Goal: Task Accomplishment & Management: Manage account settings

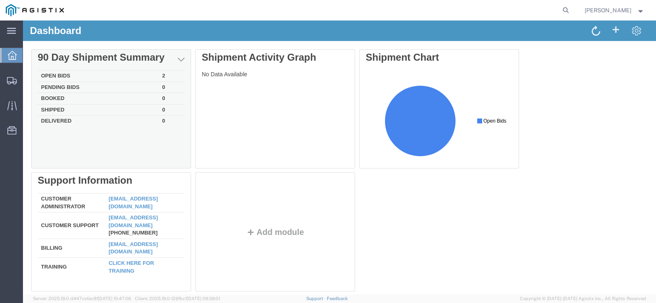
click at [56, 74] on td "Open Bids" at bounding box center [98, 75] width 121 height 11
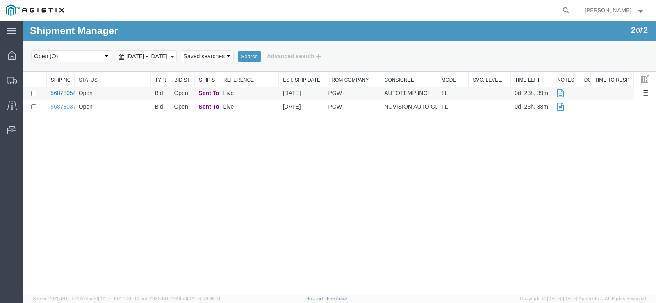
click at [59, 94] on link "56878054" at bounding box center [62, 93] width 25 height 7
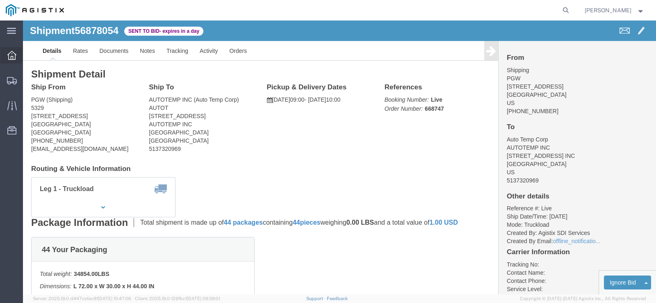
click at [12, 56] on icon at bounding box center [11, 55] width 9 height 9
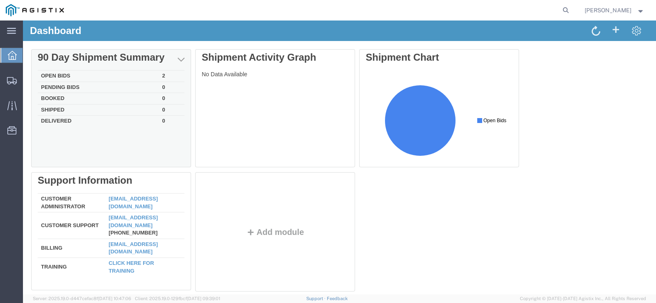
click at [108, 73] on td "Open Bids" at bounding box center [98, 75] width 121 height 11
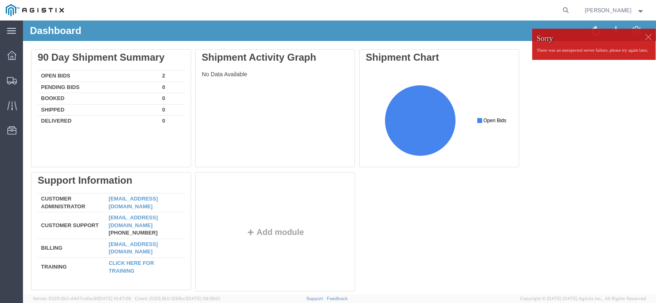
click at [644, 38] on div at bounding box center [648, 37] width 12 height 12
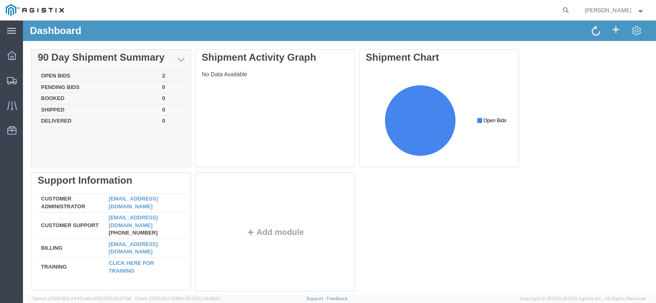
click at [120, 74] on td "Open Bids" at bounding box center [98, 75] width 121 height 11
click at [125, 72] on td "Open Bids" at bounding box center [98, 75] width 121 height 11
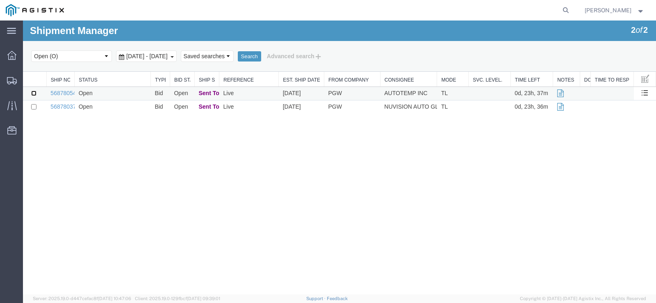
click at [32, 94] on input "checkbox" at bounding box center [33, 93] width 5 height 5
checkbox input "true"
click at [468, 93] on td at bounding box center [489, 94] width 42 height 14
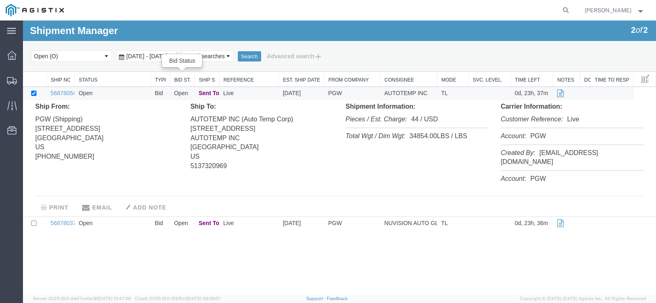
click at [181, 81] on link "Bid Status" at bounding box center [182, 80] width 16 height 7
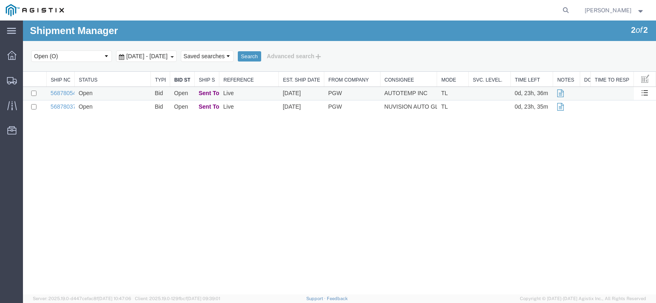
click at [184, 95] on td "Open" at bounding box center [182, 94] width 25 height 14
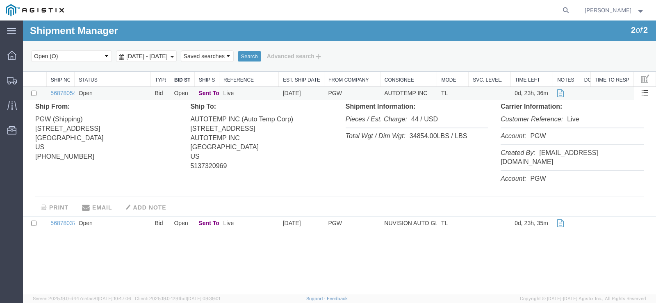
click at [160, 95] on td "Bid" at bounding box center [159, 94] width 19 height 14
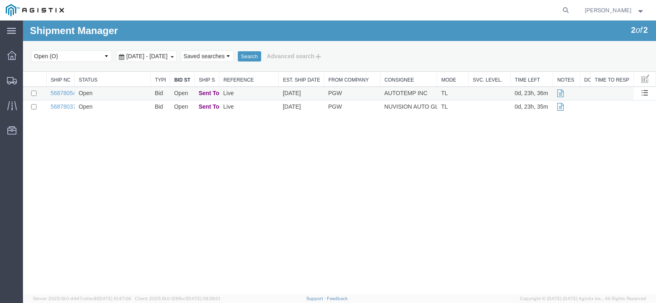
click at [160, 95] on td "Bid" at bounding box center [159, 94] width 19 height 14
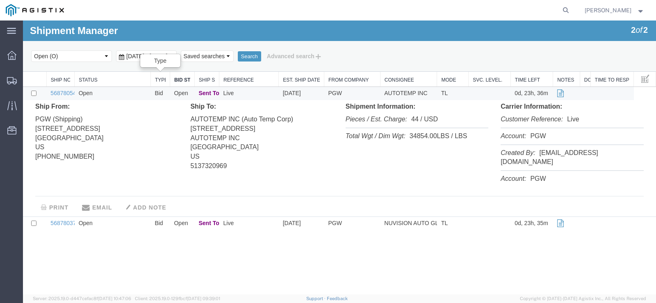
click at [160, 82] on link "Type" at bounding box center [160, 80] width 11 height 7
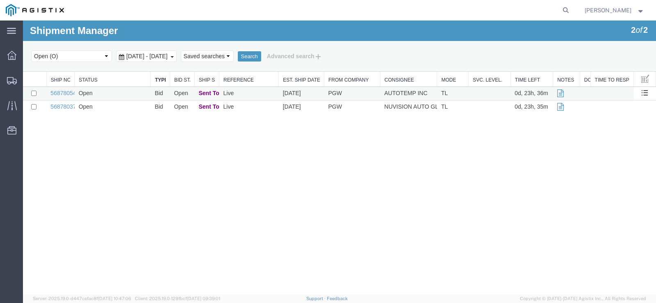
click at [91, 95] on td "Open" at bounding box center [113, 94] width 76 height 14
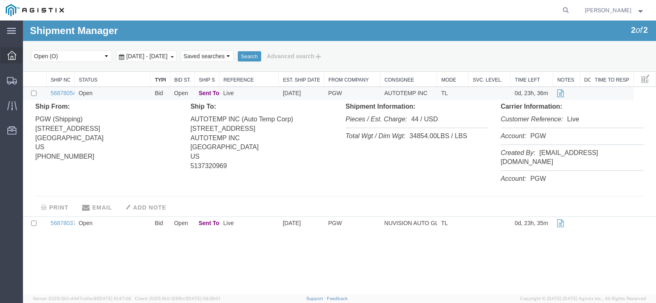
click at [16, 57] on icon at bounding box center [11, 55] width 9 height 9
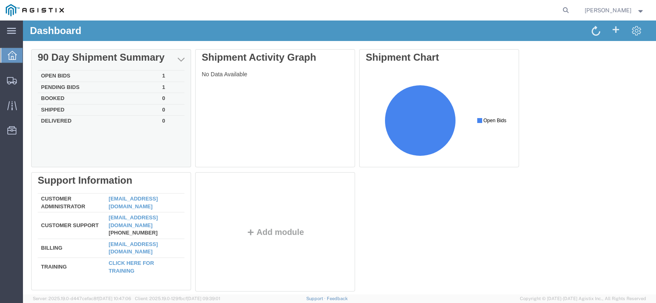
click at [50, 75] on td "Open Bids" at bounding box center [98, 75] width 121 height 11
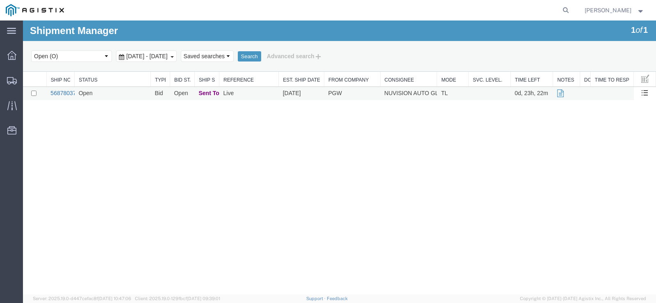
click at [61, 94] on link "56878037" at bounding box center [62, 93] width 25 height 7
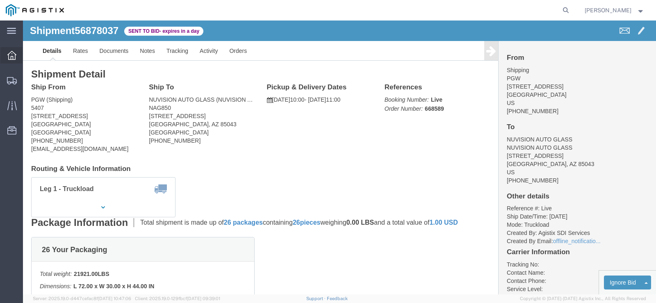
click at [13, 56] on icon at bounding box center [11, 55] width 9 height 9
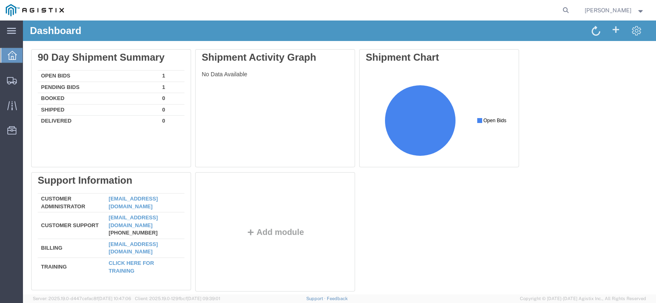
click at [14, 55] on icon at bounding box center [12, 55] width 9 height 9
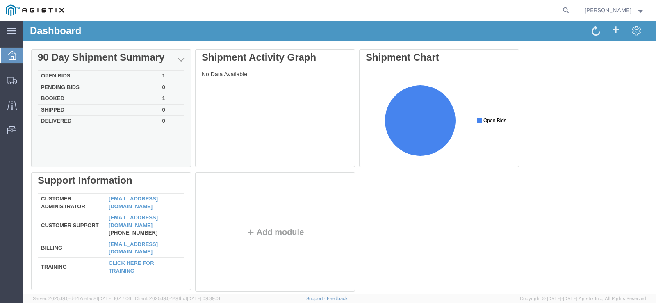
click at [55, 99] on td "Booked" at bounding box center [98, 98] width 121 height 11
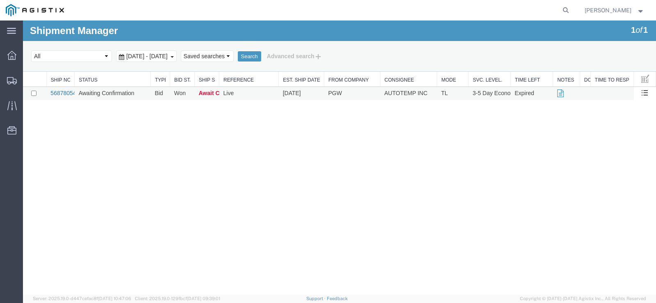
click at [59, 91] on link "56878054" at bounding box center [62, 93] width 25 height 7
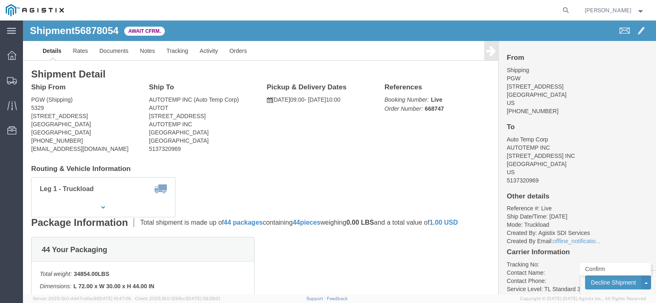
click button
click link "Confirm"
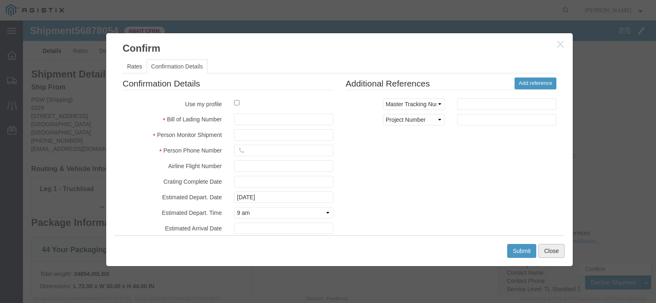
click button "Close"
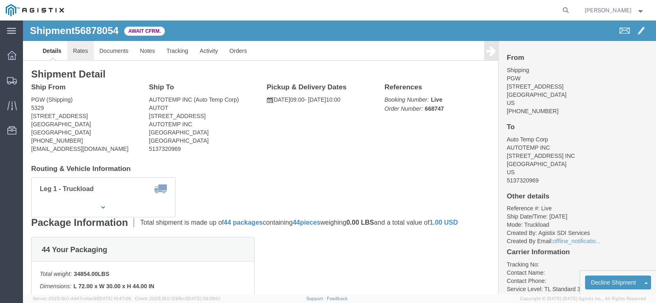
click link "Rates"
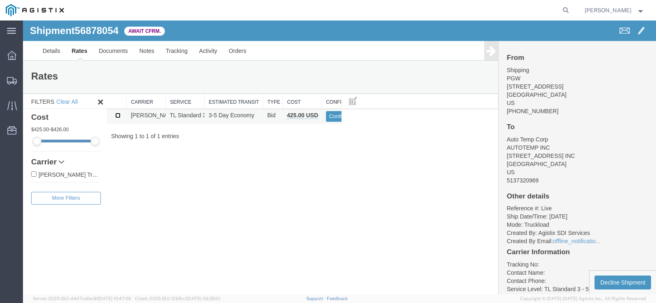
click at [116, 117] on input "checkbox" at bounding box center [117, 115] width 5 height 5
checkbox input "true"
click at [336, 116] on button "Confirm" at bounding box center [338, 116] width 25 height 11
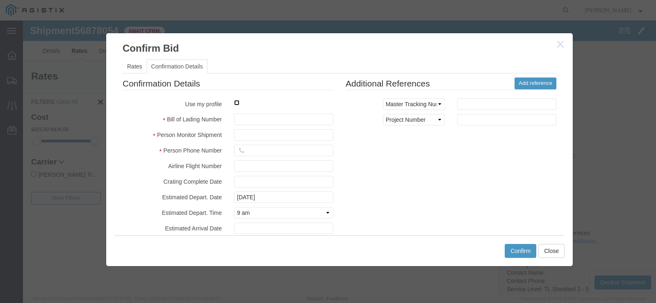
click at [236, 103] on input "checkbox" at bounding box center [236, 102] width 5 height 5
checkbox input "true"
drag, startPoint x: 275, startPoint y: 137, endPoint x: 222, endPoint y: 141, distance: 53.4
click at [222, 141] on fieldset "Confirmation Details Use my profile Bill of Lading Number Person Monitor Shipme…" at bounding box center [228, 173] width 211 height 192
type input "[PERSON_NAME]"
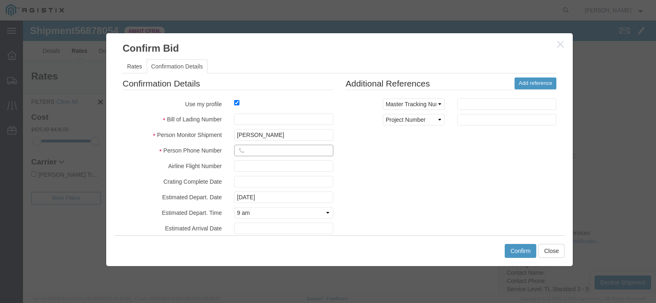
click at [256, 151] on input "text" at bounding box center [283, 150] width 99 height 11
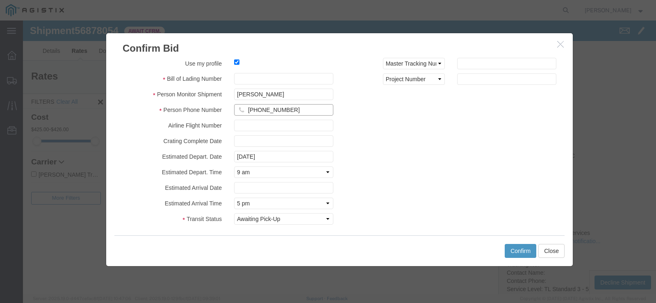
scroll to position [41, 0]
type input "[PHONE_NUMBER]"
click at [327, 216] on select "Select Trailer Dropped Documents Uploaded In-Transit with Partner Delivered Loa…" at bounding box center [283, 218] width 99 height 11
click at [234, 213] on select "Select Trailer Dropped Documents Uploaded In-Transit with Partner Delivered Loa…" at bounding box center [283, 218] width 99 height 11
click at [367, 198] on div "Confirmation Details Use my profile Bill of Lading Number Person Monitor Shipme…" at bounding box center [339, 132] width 446 height 192
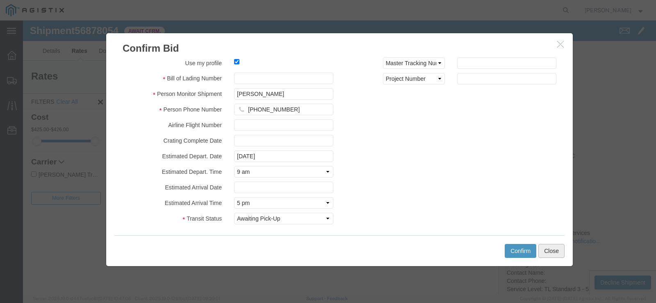
click at [560, 249] on button "Close" at bounding box center [551, 251] width 26 height 14
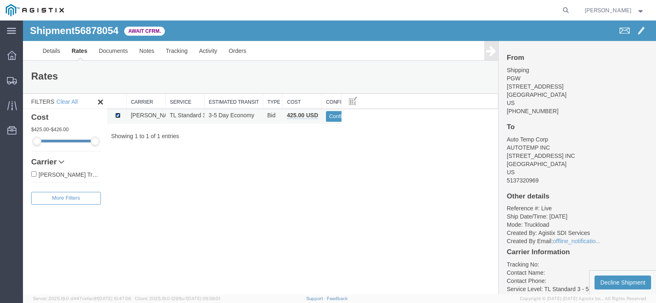
click at [117, 115] on input "checkbox" at bounding box center [117, 115] width 5 height 5
checkbox input "false"
click at [49, 52] on link "Details" at bounding box center [51, 51] width 29 height 20
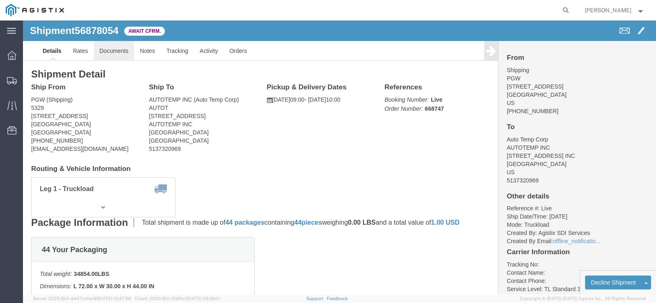
click link "Documents"
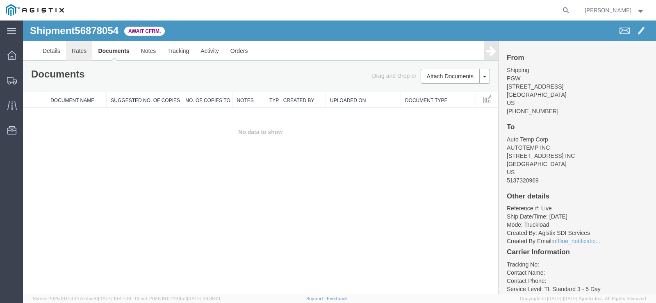
click at [80, 51] on link "Rates" at bounding box center [79, 51] width 27 height 20
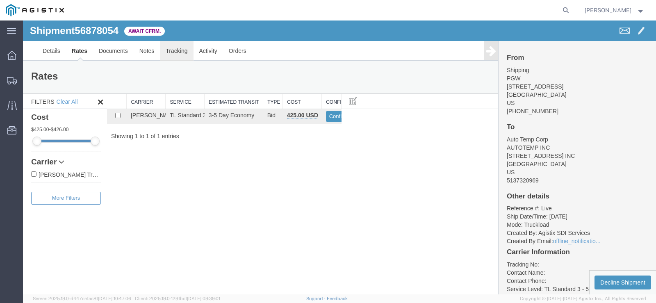
click at [172, 50] on link "Tracking" at bounding box center [176, 51] width 33 height 20
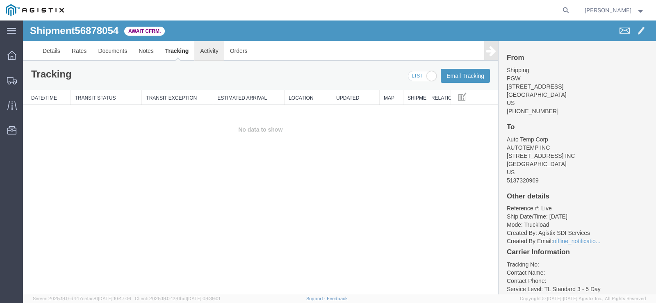
click at [209, 50] on link "Activity" at bounding box center [209, 51] width 30 height 20
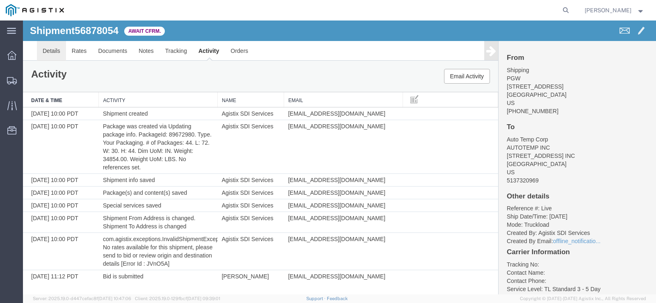
click at [58, 53] on link "Details" at bounding box center [51, 51] width 29 height 20
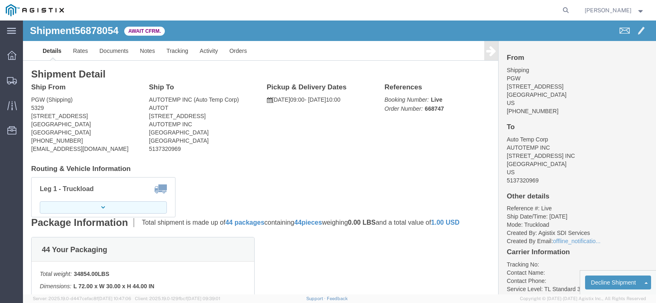
click button "button"
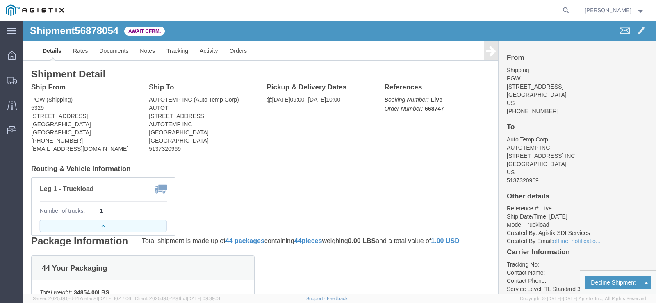
click b "1"
click button "button"
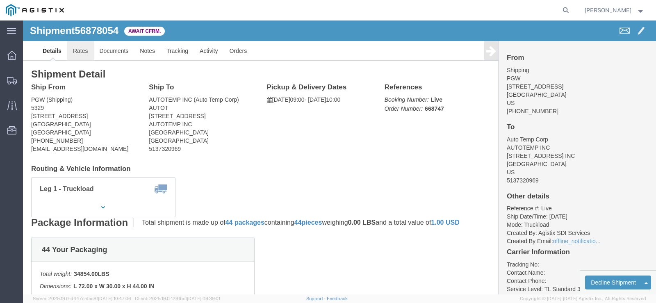
click link "Rates"
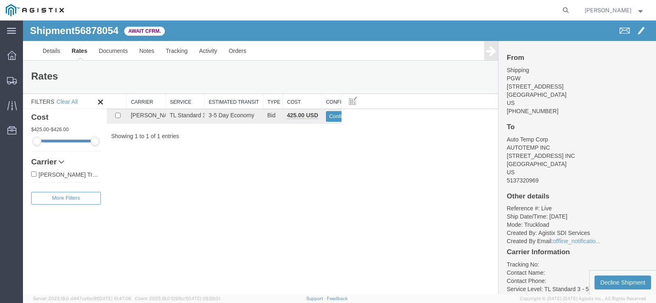
click at [61, 162] on icon at bounding box center [62, 162] width 6 height 6
click at [33, 175] on input "[PERSON_NAME] Trucking LLC" at bounding box center [33, 173] width 5 height 5
click at [35, 176] on input "[PERSON_NAME] Trucking LLC" at bounding box center [33, 173] width 5 height 5
checkbox input "false"
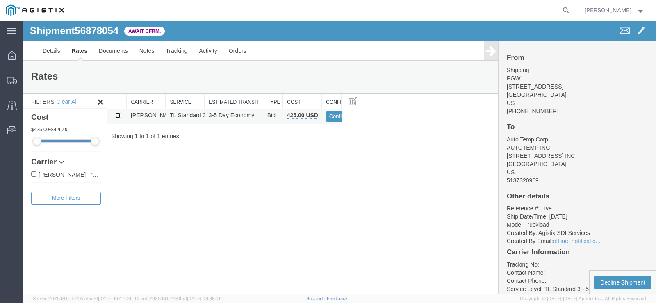
click at [116, 116] on input "checkbox" at bounding box center [117, 115] width 5 height 5
checkbox input "true"
click at [17, 53] on div at bounding box center [11, 55] width 23 height 16
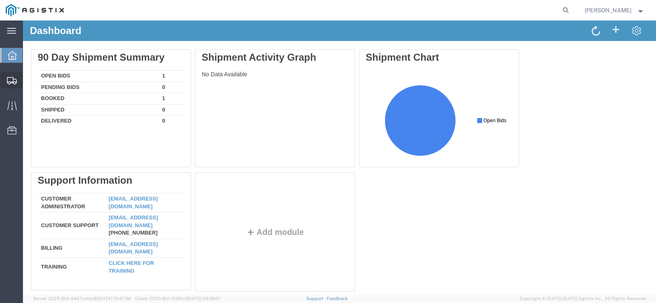
click at [12, 80] on icon at bounding box center [12, 80] width 10 height 7
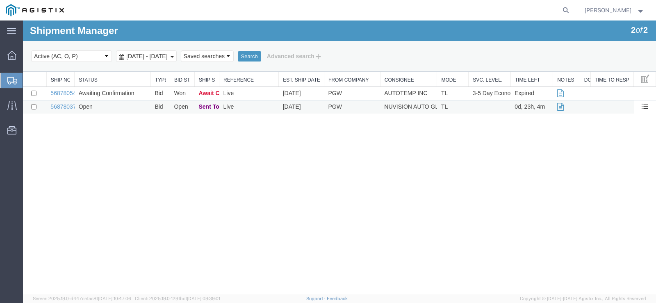
click at [91, 109] on td "Open" at bounding box center [113, 107] width 76 height 14
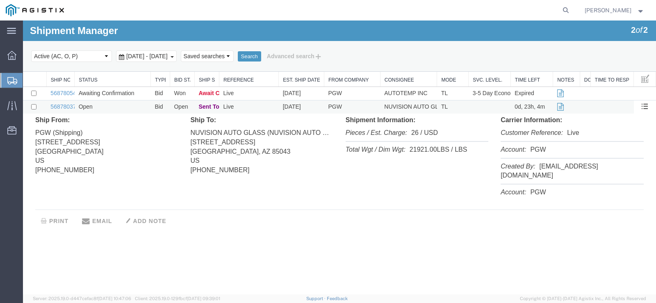
click at [91, 109] on td "Open" at bounding box center [113, 107] width 76 height 14
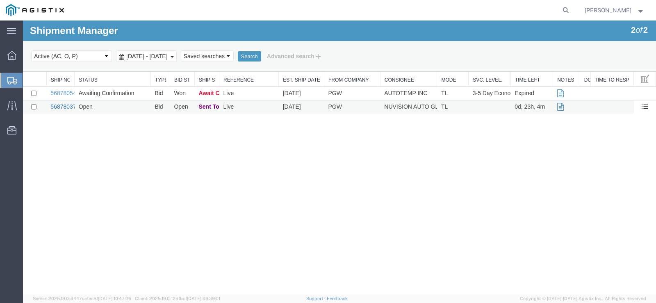
click at [68, 105] on link "56878037" at bounding box center [62, 106] width 25 height 7
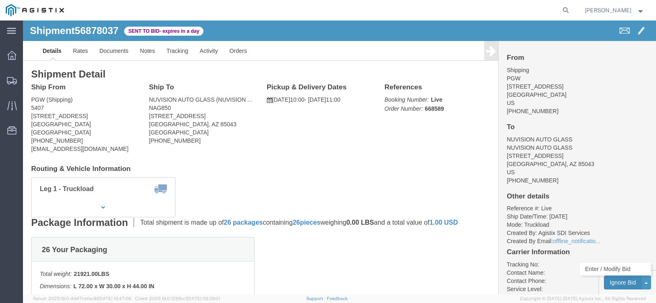
click button "Ignore Bid"
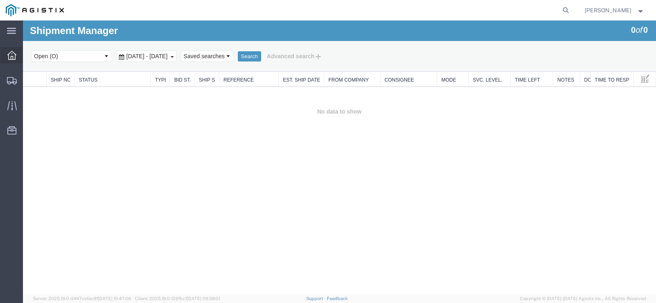
click at [14, 56] on icon at bounding box center [11, 55] width 9 height 9
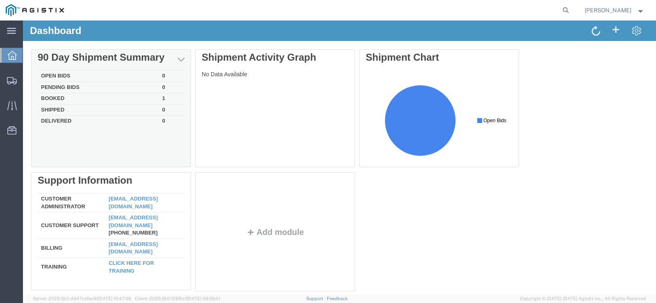
click at [57, 97] on td "Booked" at bounding box center [98, 98] width 121 height 11
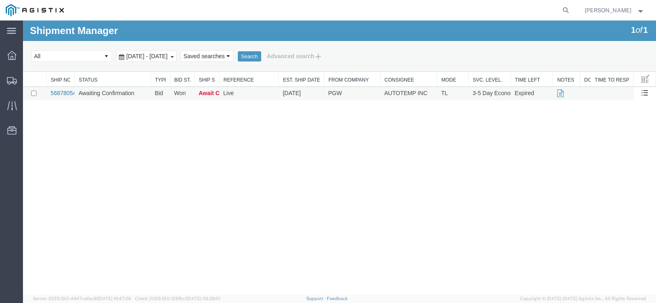
click at [59, 92] on link "56878054" at bounding box center [62, 93] width 25 height 7
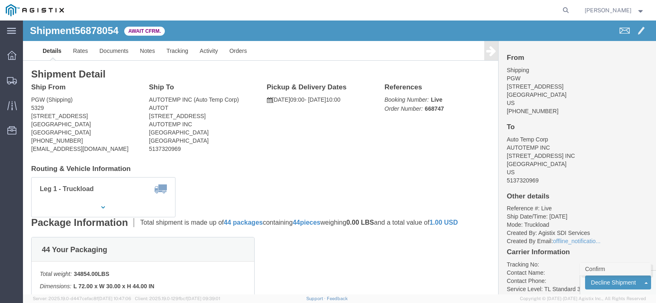
click link "Confirm"
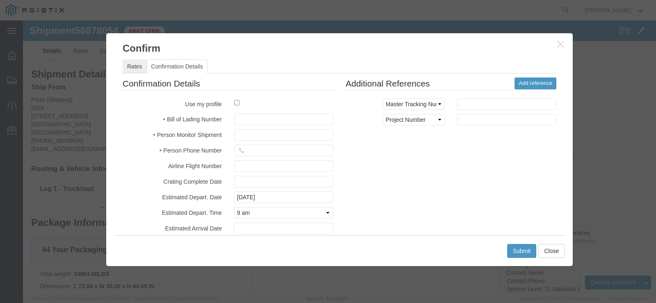
click link "Rates"
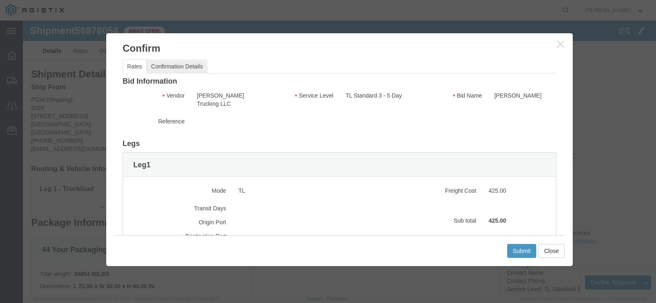
click link "Confirmation Details"
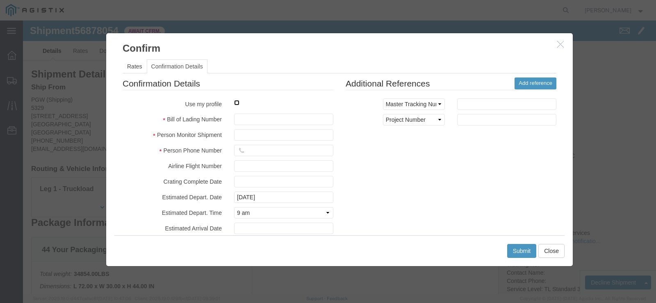
click input "checkbox"
checkbox input "true"
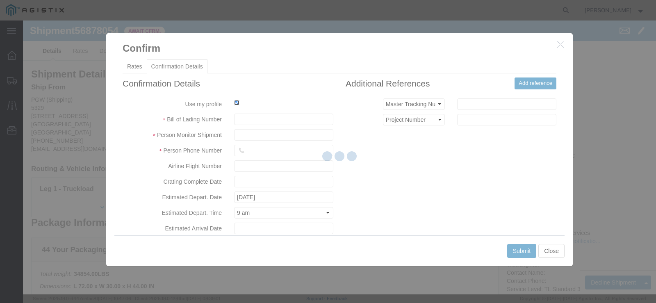
type input "[PERSON_NAME]"
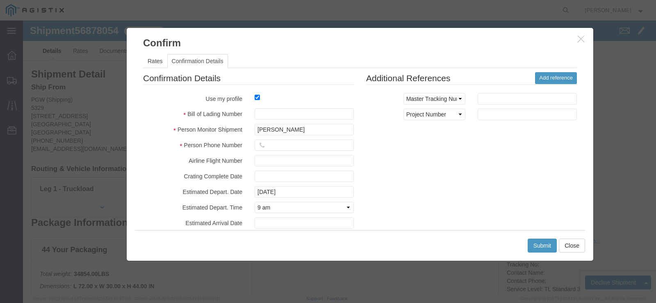
drag, startPoint x: 222, startPoint y: 22, endPoint x: 242, endPoint y: 17, distance: 21.2
click h3 "Confirm"
click button "Close"
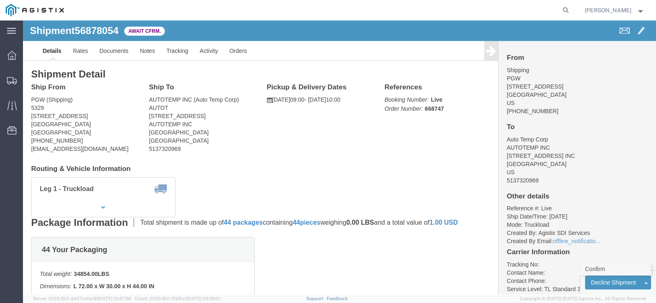
click link "Confirm"
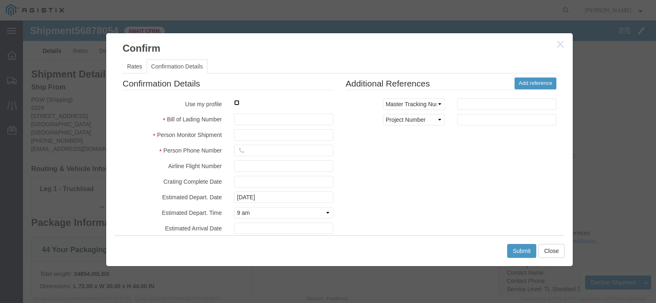
click input "checkbox"
checkbox input "true"
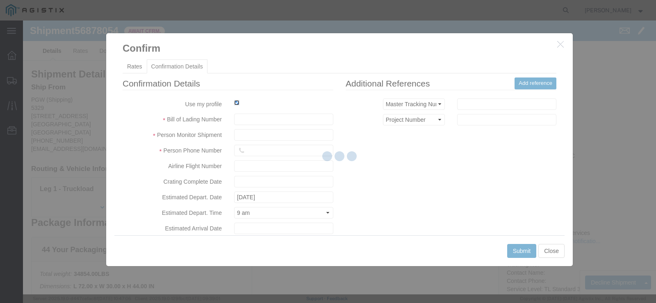
type input "[PERSON_NAME]"
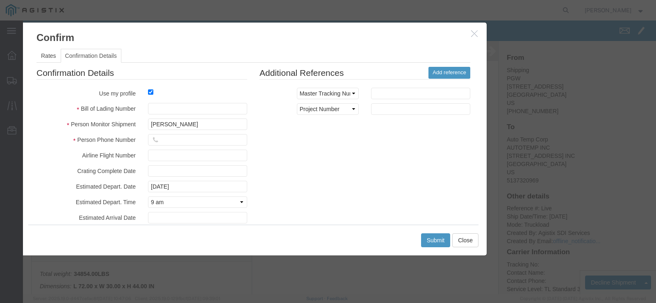
drag, startPoint x: 294, startPoint y: 27, endPoint x: 208, endPoint y: 17, distance: 86.7
click h3 "Confirm"
click input "text"
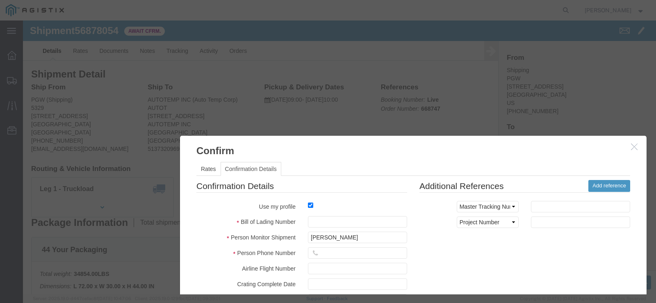
drag, startPoint x: 137, startPoint y: 14, endPoint x: 297, endPoint y: 127, distance: 195.8
click h3 "Confirm"
click input "text"
type input "668747"
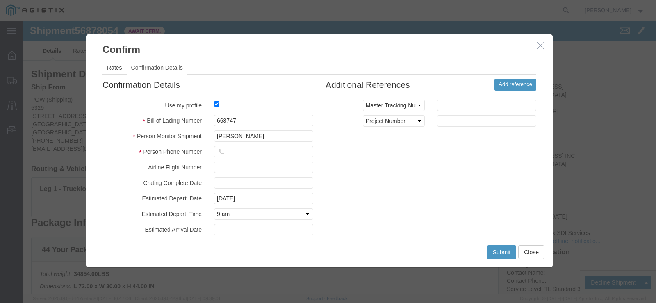
drag, startPoint x: 391, startPoint y: 124, endPoint x: 297, endPoint y: 23, distance: 138.1
click h3 "Confirm"
click input "text"
drag, startPoint x: 221, startPoint y: 114, endPoint x: 159, endPoint y: 119, distance: 62.1
click div "Person Monitor Shipment [PERSON_NAME]"
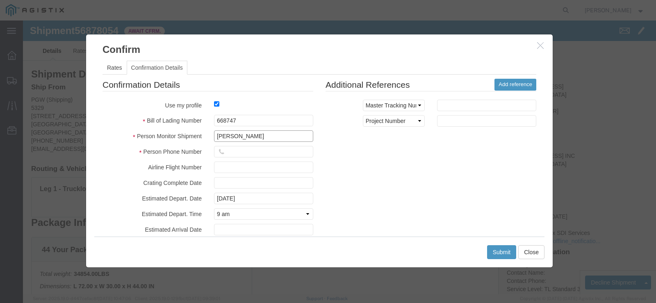
type input "[PERSON_NAME]"
click input "text"
type input "[PHONE_NUMBER]"
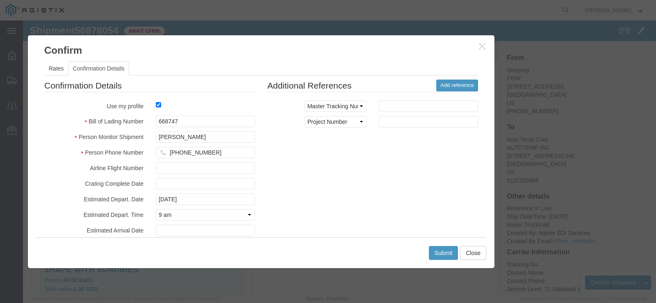
drag, startPoint x: 268, startPoint y: 28, endPoint x: 208, endPoint y: 29, distance: 59.4
click h3 "Confirm"
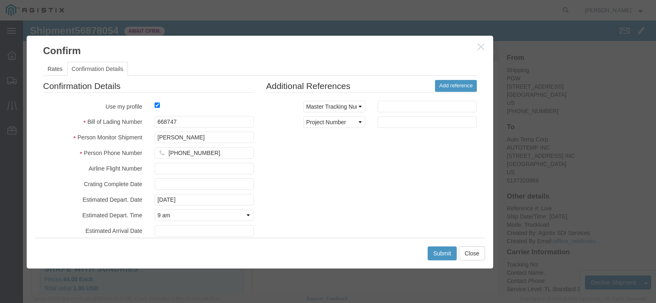
scroll to position [41, 0]
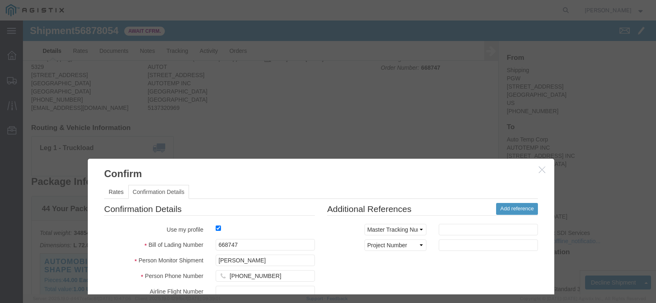
drag, startPoint x: 266, startPoint y: 24, endPoint x: 344, endPoint y: 77, distance: 93.8
click h3 "Confirm"
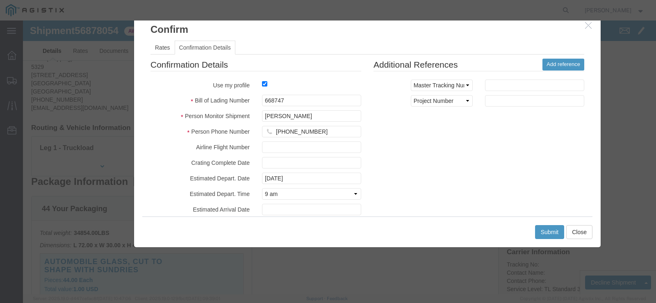
drag, startPoint x: 280, startPoint y: 89, endPoint x: 314, endPoint y: 3, distance: 92.6
click h3 "Confirm"
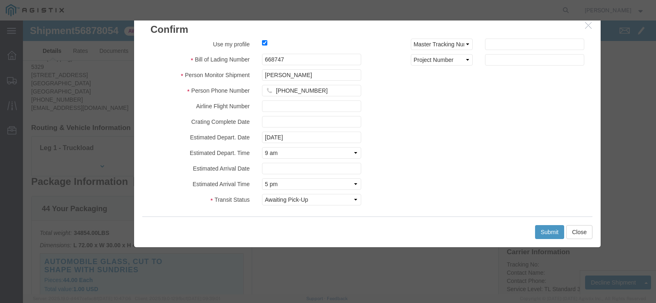
scroll to position [44, 0]
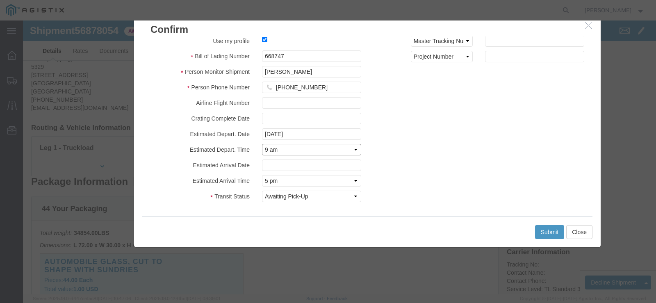
click select "Select Midnight 1 am 2 am 3 am 4 am 5 am 6 am 7 am 8 am 9 am 10 am 11 am 12 Noo…"
select select "0800"
click select "Select Midnight 1 am 2 am 3 am 4 am 5 am 6 am 7 am 8 am 9 am 10 am 11 am 12 Noo…"
click input "text"
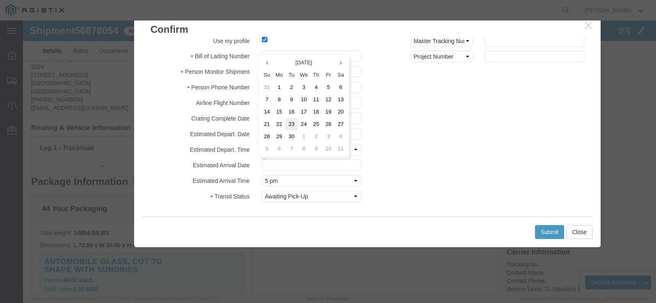
click td "23"
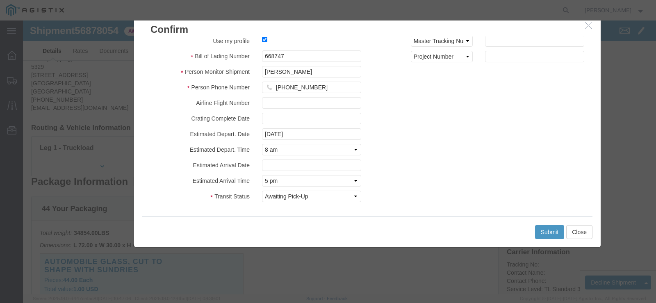
type input "[DATE]"
click select "Select Midnight 1 am 2 am 3 am 4 am 5 am 6 am 7 am 8 am 9 am 10 am 11 am 12 Noo…"
select select "1200"
click select "Select Midnight 1 am 2 am 3 am 4 am 5 am 6 am 7 am 8 am 9 am 10 am 11 am 12 Noo…"
click select "Select Trailer Dropped Documents Uploaded In-Transit with Partner Delivered Loa…"
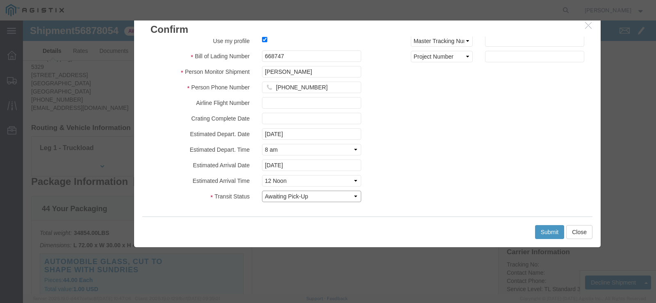
click select "Select Trailer Dropped Documents Uploaded In-Transit with Partner Delivered Loa…"
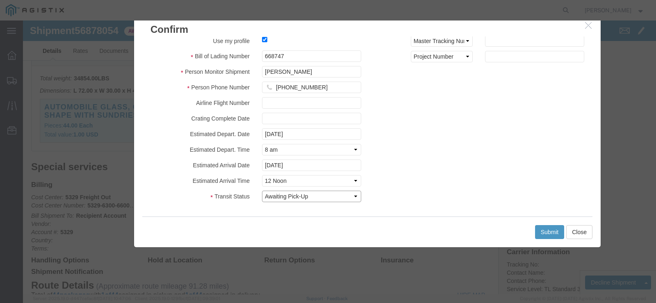
scroll to position [205, 0]
click button "Submit"
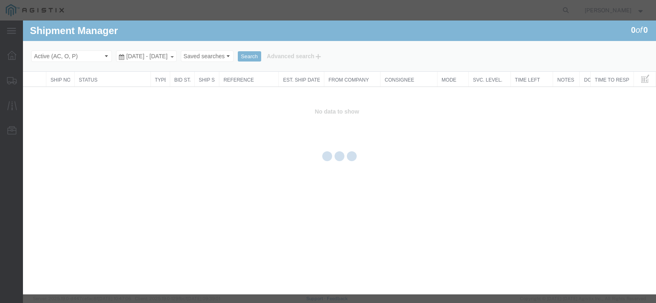
scroll to position [0, 0]
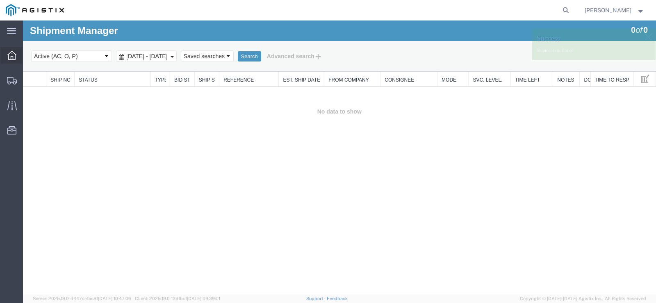
click at [14, 54] on icon at bounding box center [11, 55] width 9 height 9
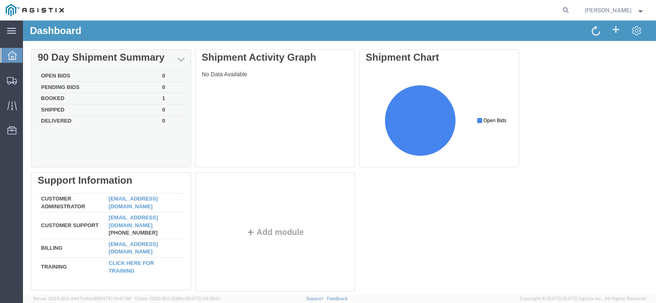
click at [57, 99] on td "Booked" at bounding box center [98, 98] width 121 height 11
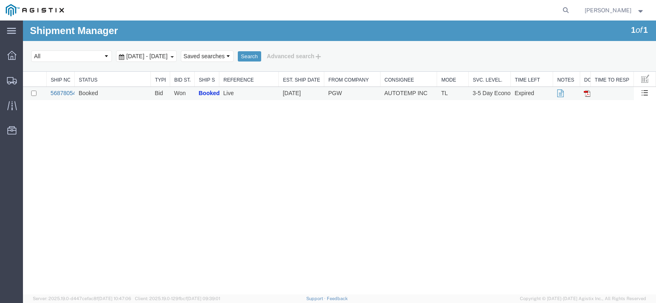
click at [57, 95] on link "56878054" at bounding box center [62, 93] width 25 height 7
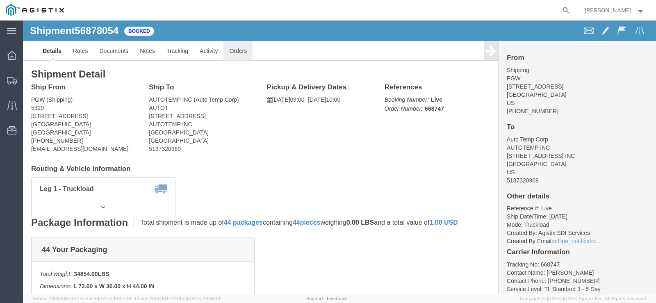
click link "Orders"
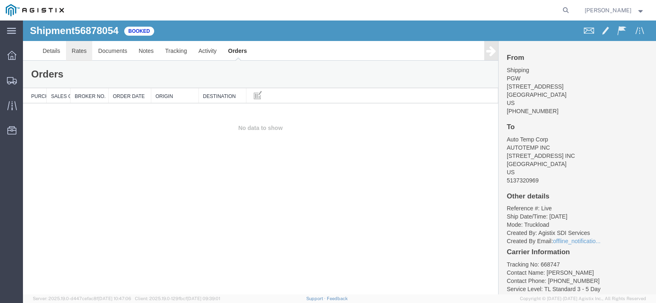
click at [77, 50] on link "Rates" at bounding box center [79, 51] width 27 height 20
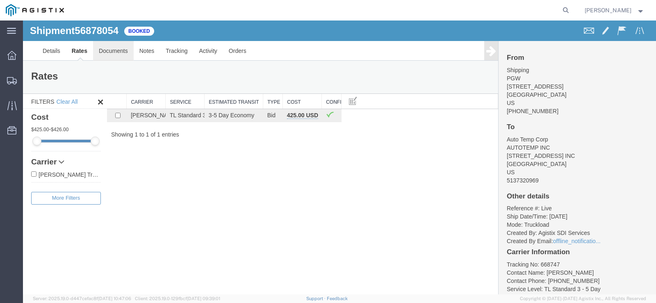
click at [104, 50] on link "Documents" at bounding box center [113, 51] width 41 height 20
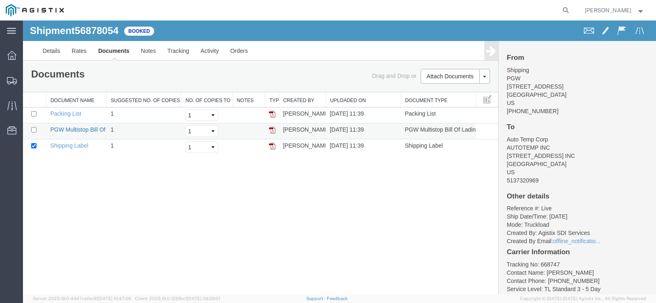
click at [82, 129] on link "PGW Multistop Bill Of Lading" at bounding box center [87, 129] width 74 height 7
click at [74, 144] on link "Shipping Label" at bounding box center [69, 145] width 38 height 7
click at [34, 146] on input "checkbox" at bounding box center [33, 145] width 5 height 5
checkbox input "false"
click at [55, 50] on link "Details" at bounding box center [51, 51] width 29 height 20
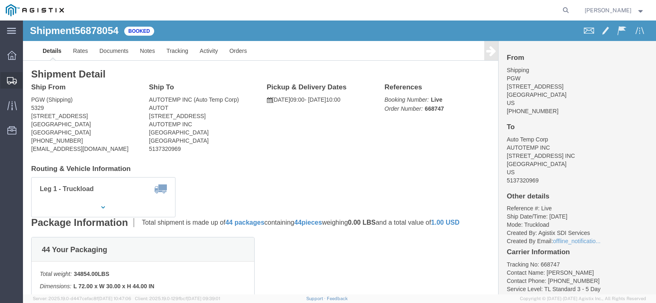
click at [11, 83] on icon at bounding box center [12, 80] width 10 height 7
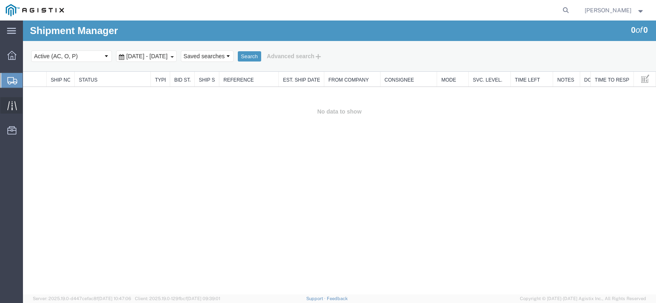
click at [14, 107] on icon at bounding box center [11, 105] width 9 height 9
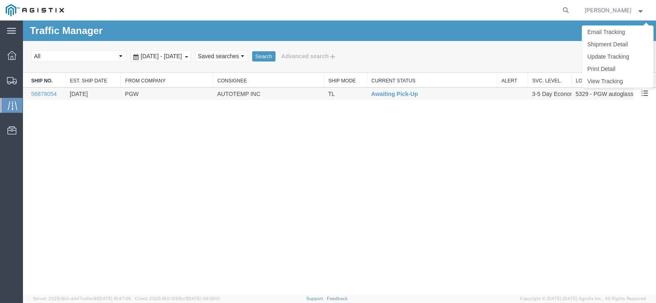
click at [648, 94] on button at bounding box center [645, 94] width 14 height 12
click at [612, 71] on link "Print Detail" at bounding box center [617, 69] width 71 height 12
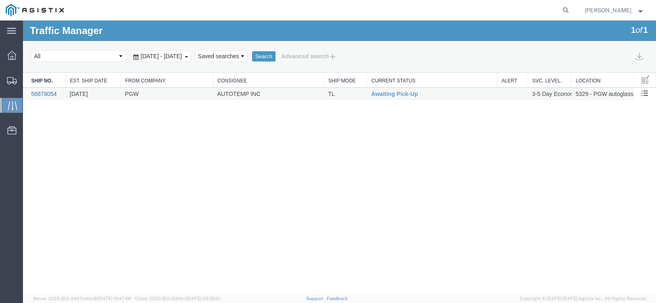
click at [39, 96] on link "56878054" at bounding box center [43, 94] width 25 height 7
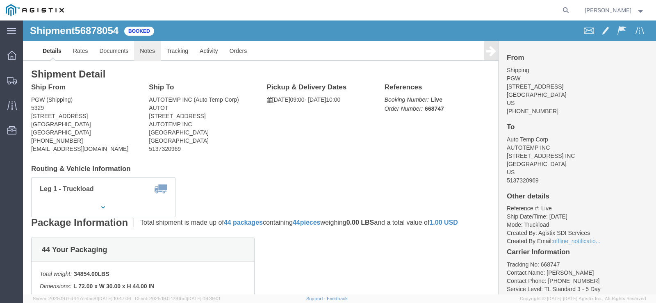
click link "Notes"
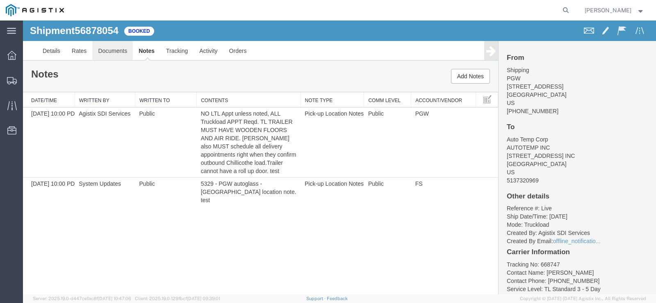
click at [107, 54] on link "Documents" at bounding box center [112, 51] width 41 height 20
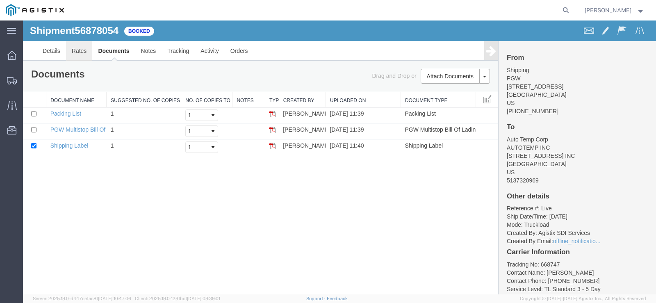
click at [85, 50] on link "Rates" at bounding box center [79, 51] width 27 height 20
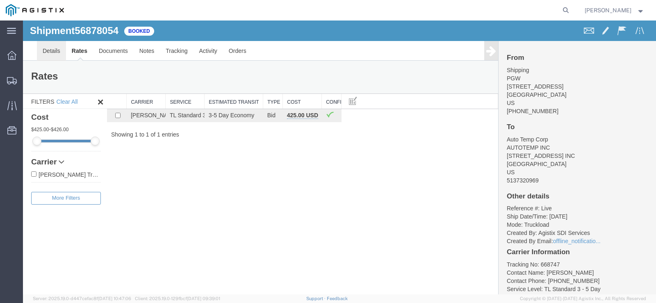
click at [56, 48] on link "Details" at bounding box center [51, 51] width 29 height 20
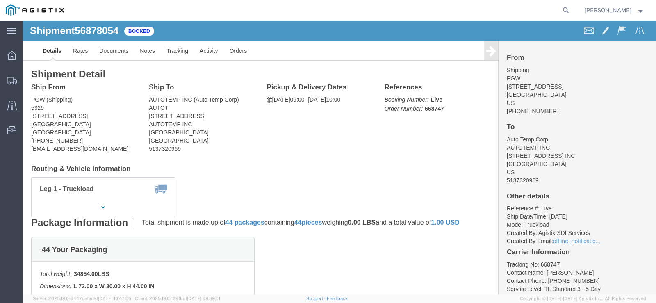
click icon
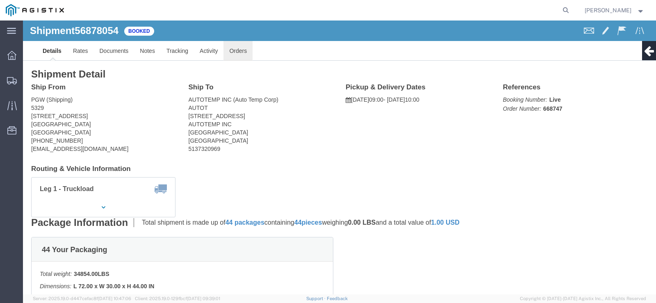
click link "Orders"
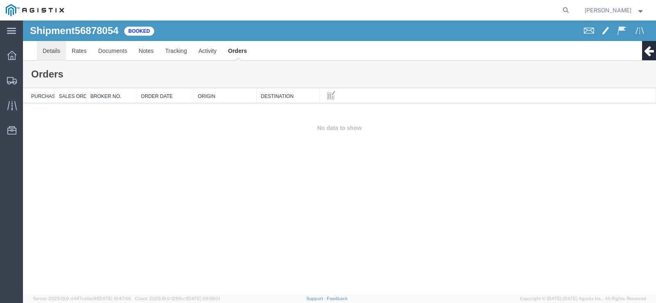
click at [59, 53] on link "Details" at bounding box center [51, 51] width 29 height 20
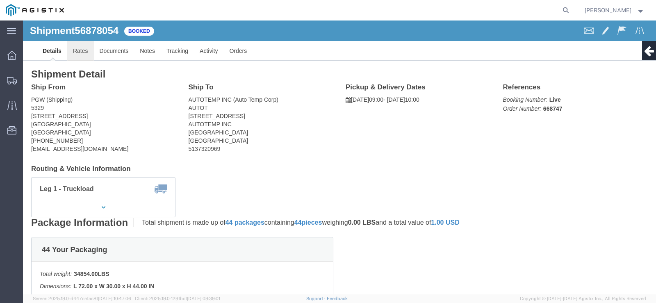
click link "Rates"
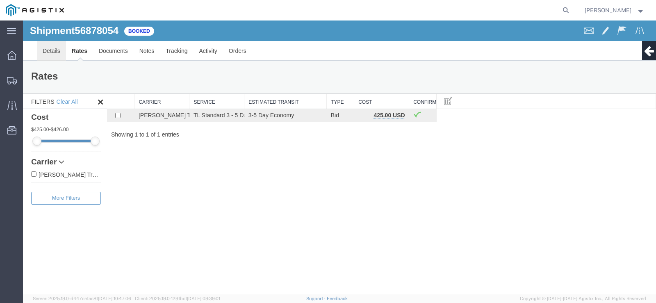
click at [47, 52] on link "Details" at bounding box center [51, 51] width 29 height 20
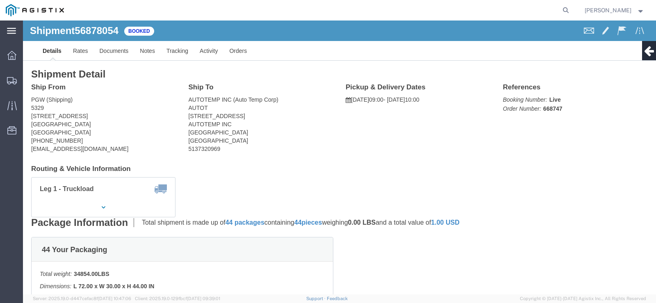
click at [6, 27] on div "main_menu Created with Sketch." at bounding box center [11, 30] width 23 height 20
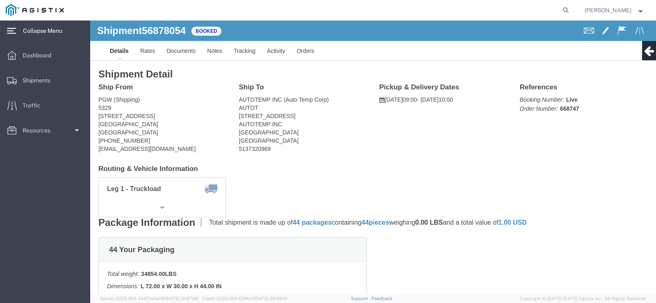
click at [6, 27] on div "main_menu Created with Sketch." at bounding box center [11, 30] width 23 height 20
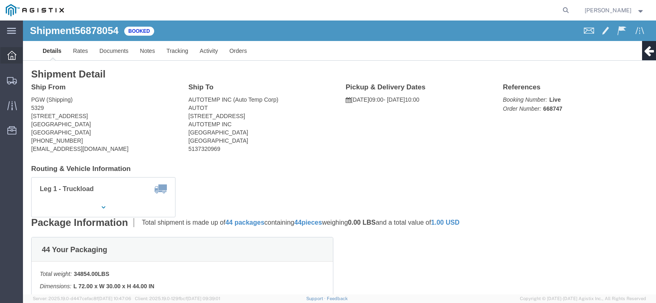
click at [14, 53] on icon at bounding box center [11, 55] width 9 height 9
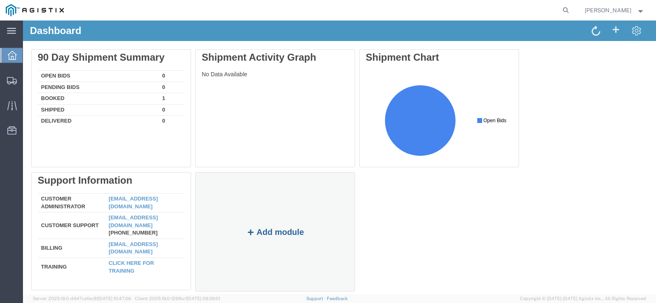
click at [264, 231] on button "Add module" at bounding box center [275, 231] width 63 height 9
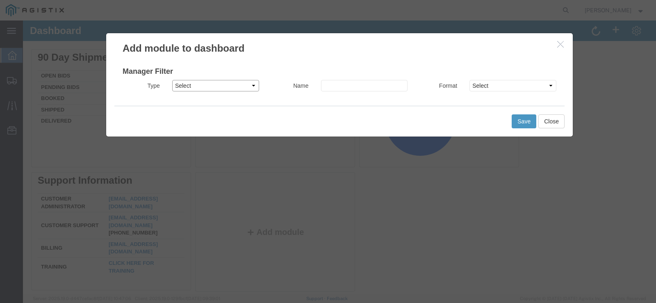
click at [250, 86] on select "Select Shipment Monitor Traffic Manager" at bounding box center [215, 85] width 87 height 11
drag, startPoint x: 250, startPoint y: 86, endPoint x: 526, endPoint y: 116, distance: 277.0
click at [250, 86] on select "Select Shipment Monitor Traffic Manager" at bounding box center [215, 85] width 87 height 11
click at [558, 116] on button "Close" at bounding box center [551, 121] width 26 height 14
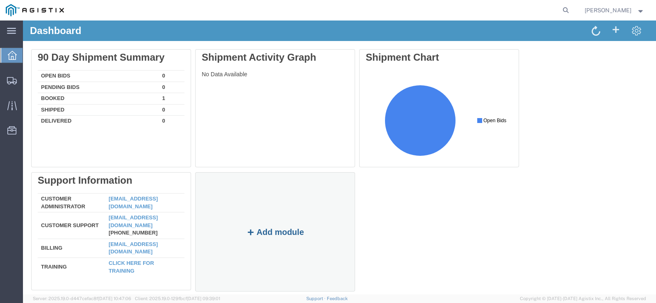
click at [294, 232] on button "Add module" at bounding box center [275, 231] width 63 height 9
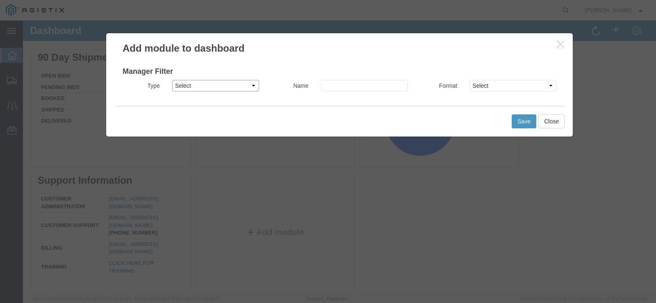
click at [249, 86] on select "Select Shipment Monitor Traffic Manager" at bounding box center [215, 85] width 87 height 11
select select "TRAFFICMGR"
click at [172, 80] on select "Select Shipment Monitor Traffic Manager" at bounding box center [215, 85] width 87 height 11
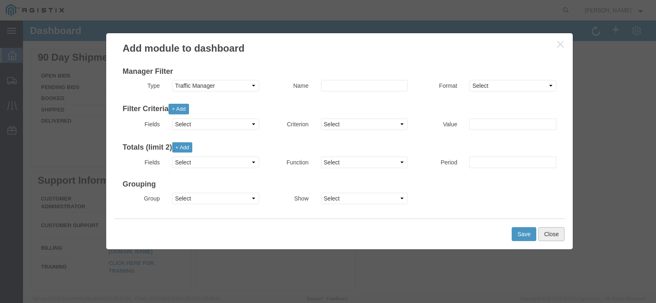
click at [547, 239] on button "Close" at bounding box center [551, 234] width 26 height 14
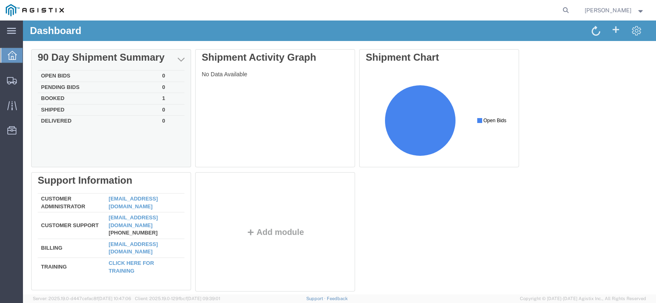
scroll to position [18, 0]
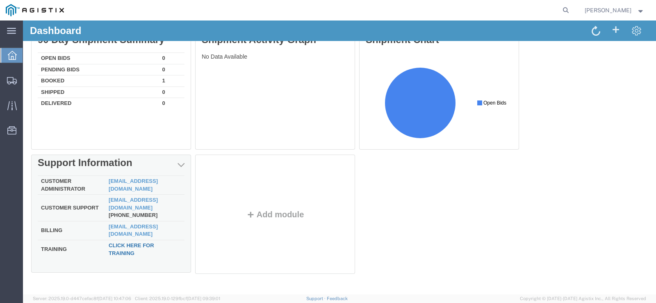
click at [116, 242] on link "Click here for training" at bounding box center [131, 249] width 45 height 14
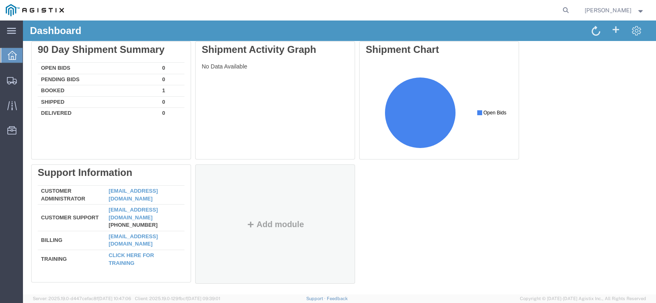
scroll to position [0, 0]
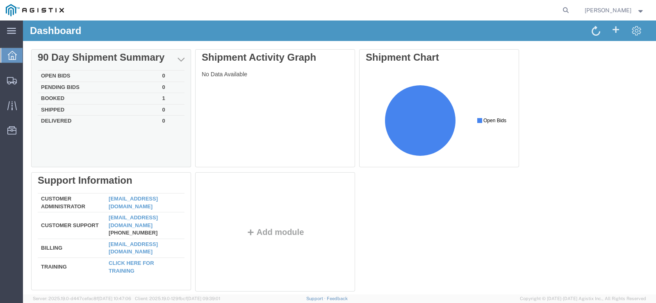
click at [55, 97] on td "Booked" at bounding box center [98, 98] width 121 height 11
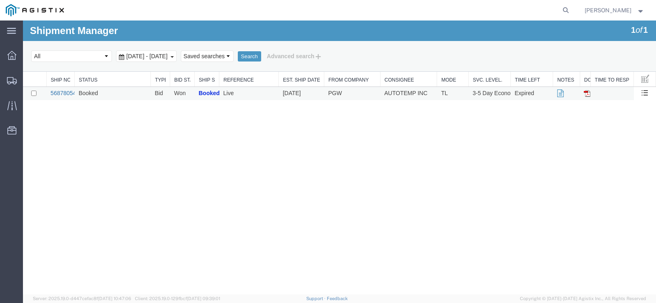
click at [57, 93] on link "56878054" at bounding box center [62, 93] width 25 height 7
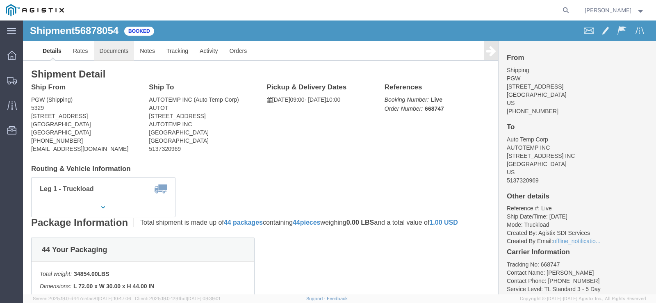
click link "Documents"
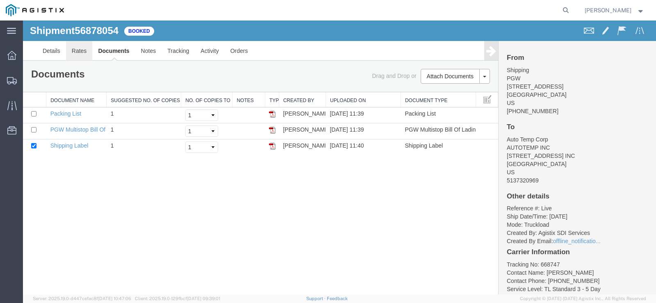
click at [82, 52] on link "Rates" at bounding box center [79, 51] width 27 height 20
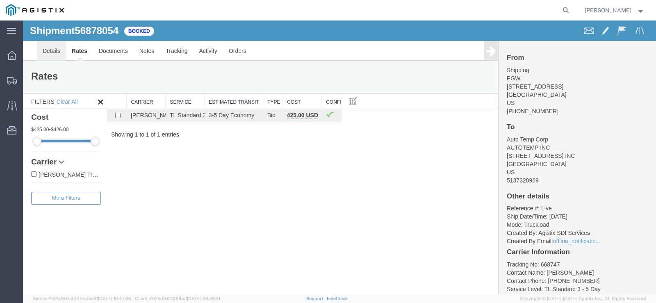
click at [55, 52] on link "Details" at bounding box center [51, 51] width 29 height 20
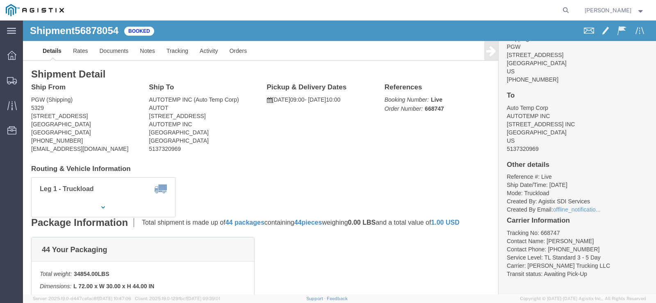
scroll to position [32, 0]
drag, startPoint x: 546, startPoint y: 0, endPoint x: 418, endPoint y: 12, distance: 128.5
click at [418, 12] on agx-global-search at bounding box center [441, 10] width 262 height 20
click at [13, 52] on icon at bounding box center [11, 55] width 9 height 9
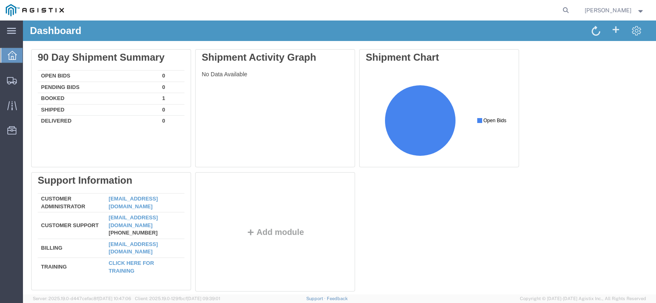
click at [16, 52] on icon at bounding box center [12, 55] width 9 height 9
